Goal: Check status: Check status

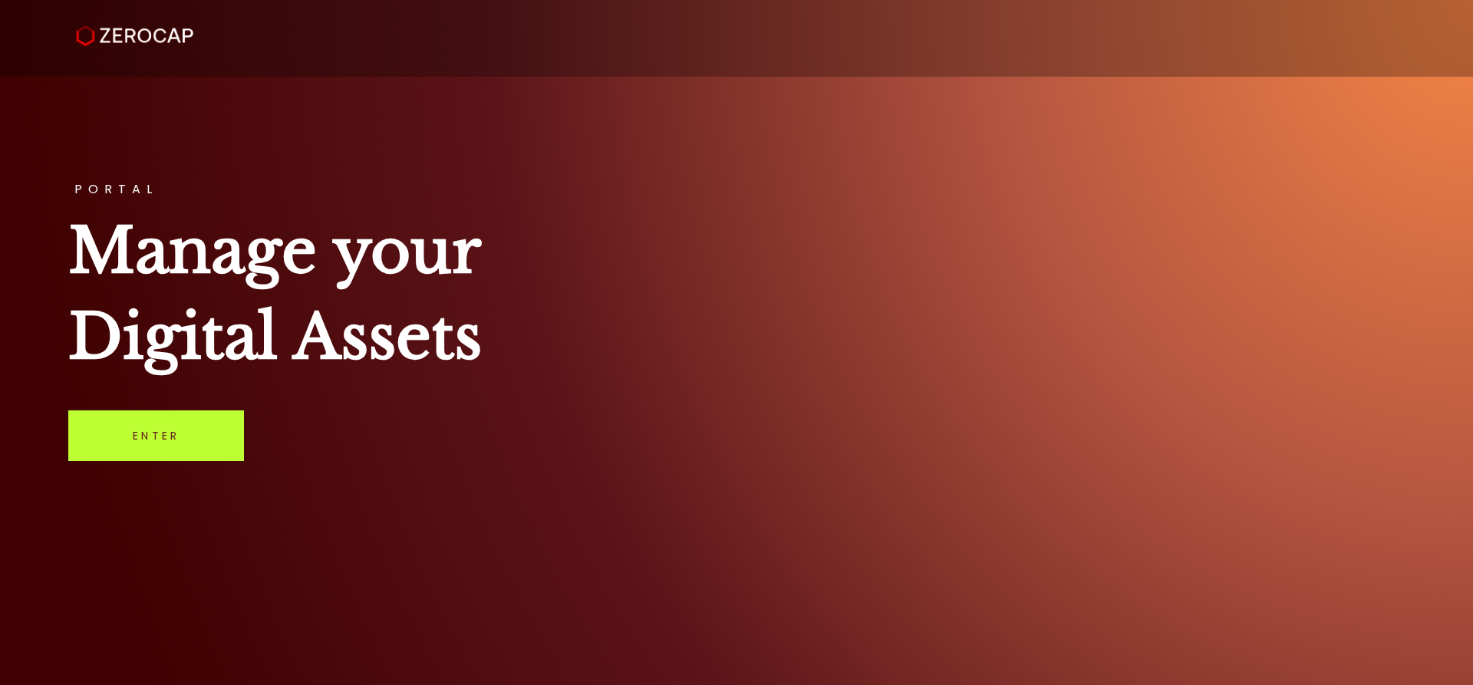
click at [180, 437] on link "Enter" at bounding box center [156, 435] width 176 height 51
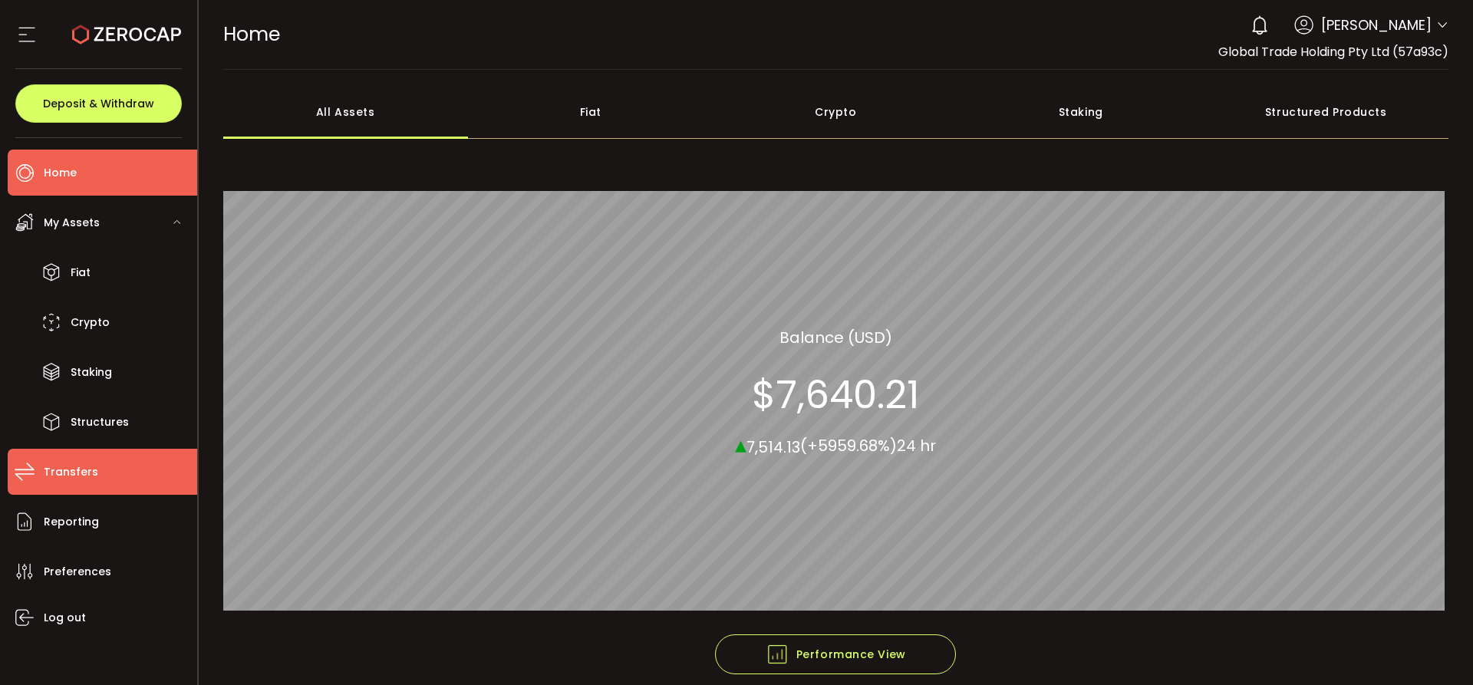
click at [94, 466] on span "Transfers" at bounding box center [71, 472] width 54 height 22
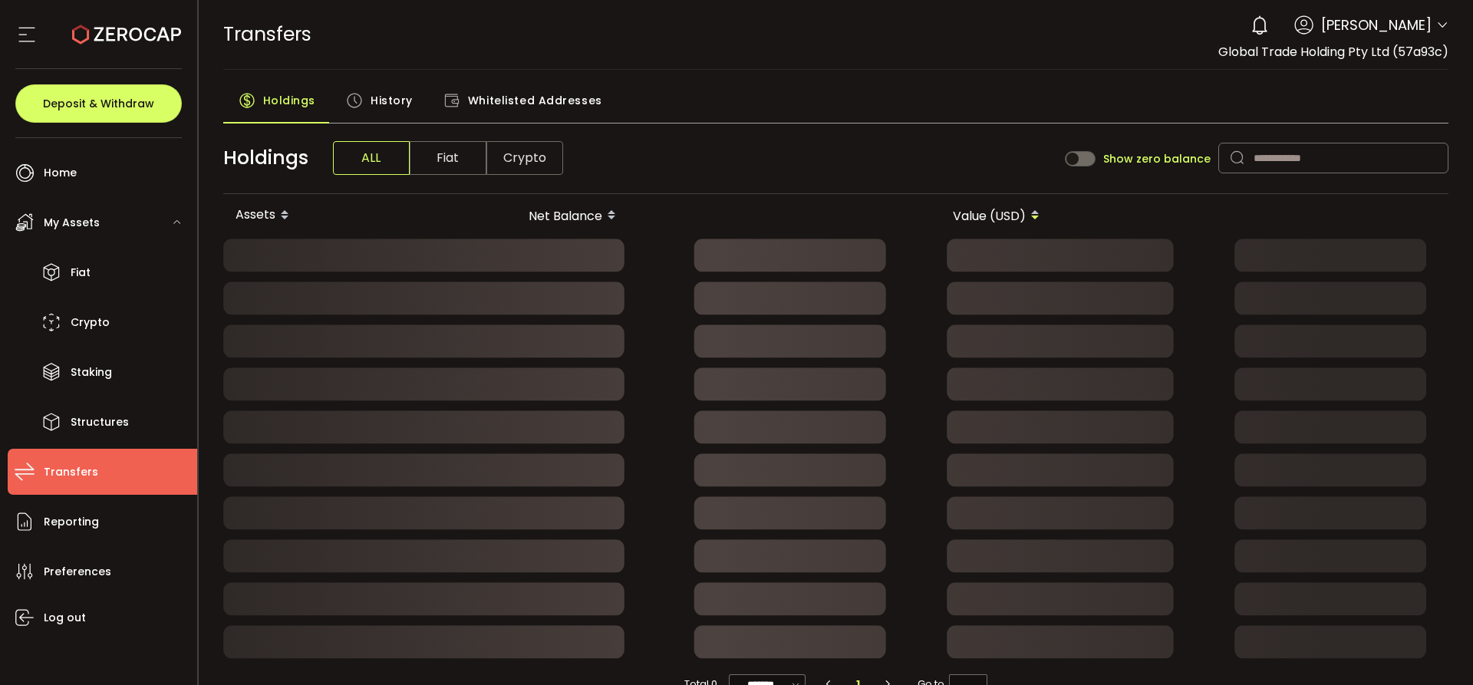
click at [394, 92] on span "History" at bounding box center [392, 100] width 42 height 31
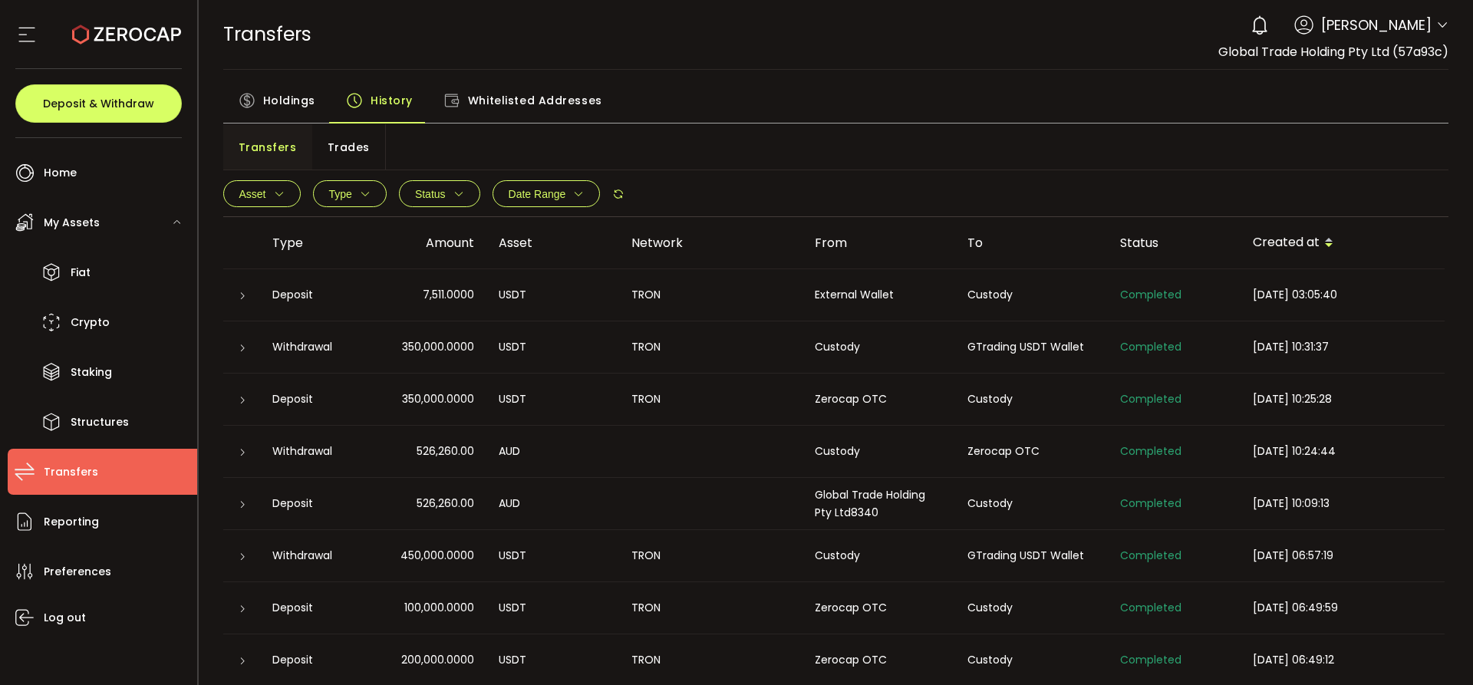
click at [239, 301] on div at bounding box center [242, 295] width 12 height 15
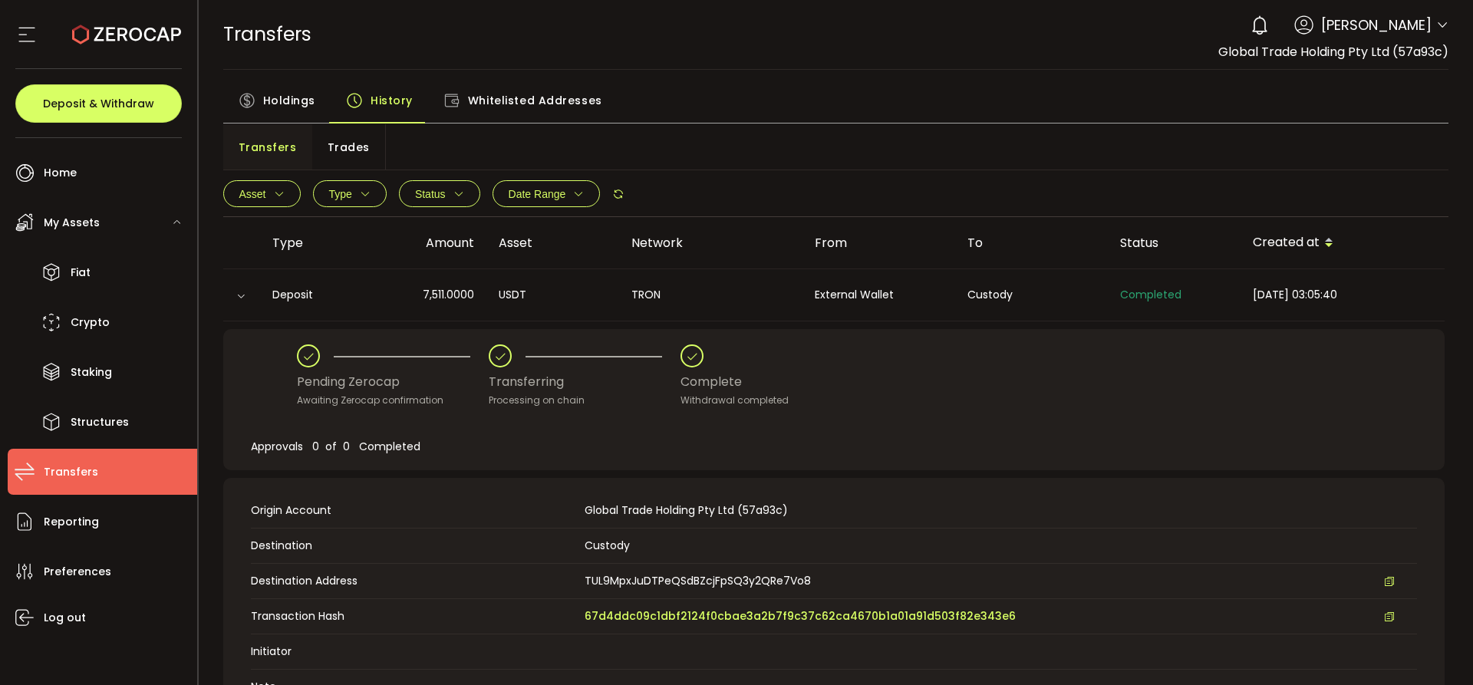
click at [740, 45] on div "TRANSFERS Buy Power $0.00 USD Transfers Transfers Your verification is pending …" at bounding box center [836, 34] width 1226 height 69
